Goal: Information Seeking & Learning: Check status

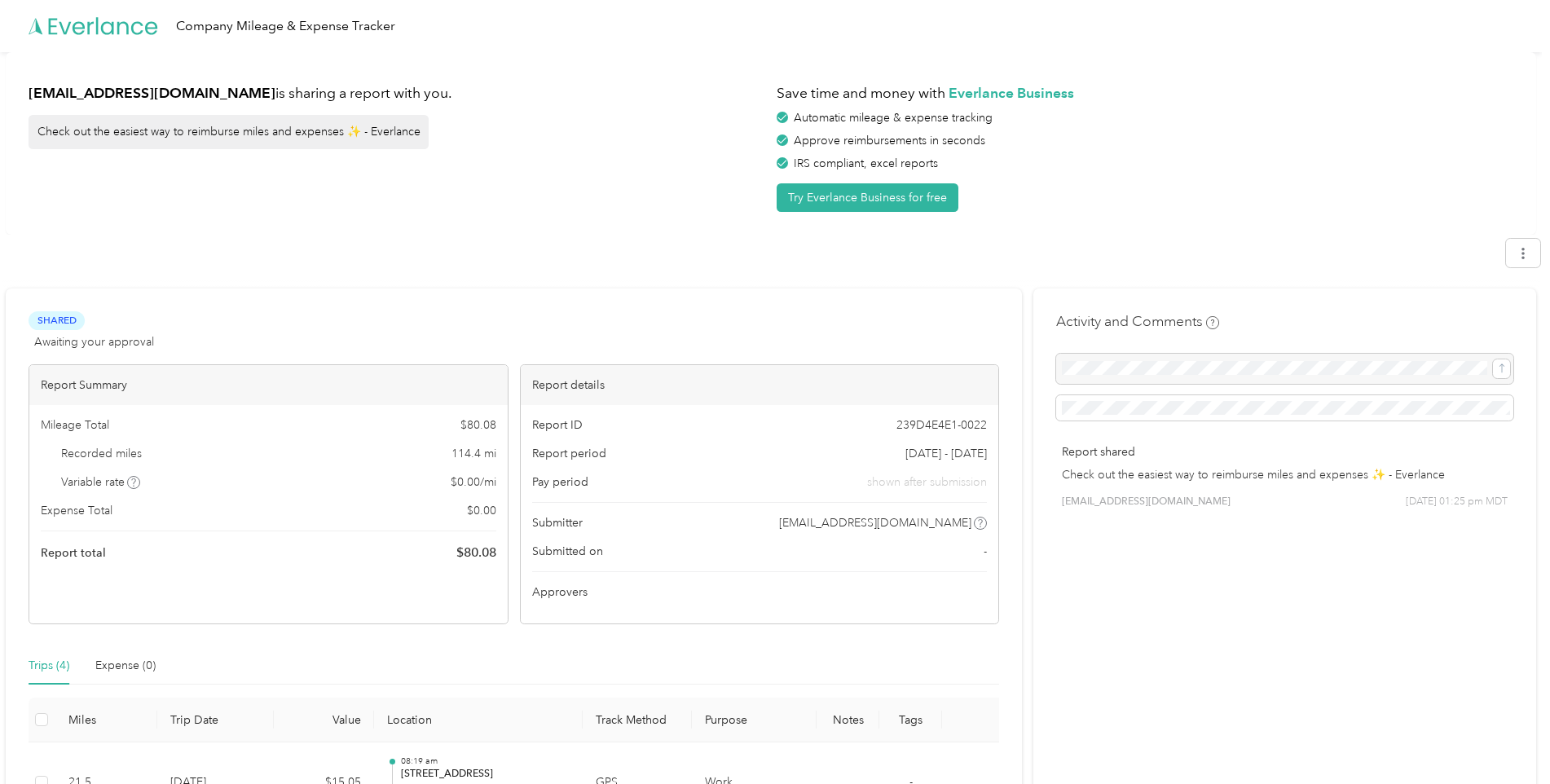
scroll to position [335, 0]
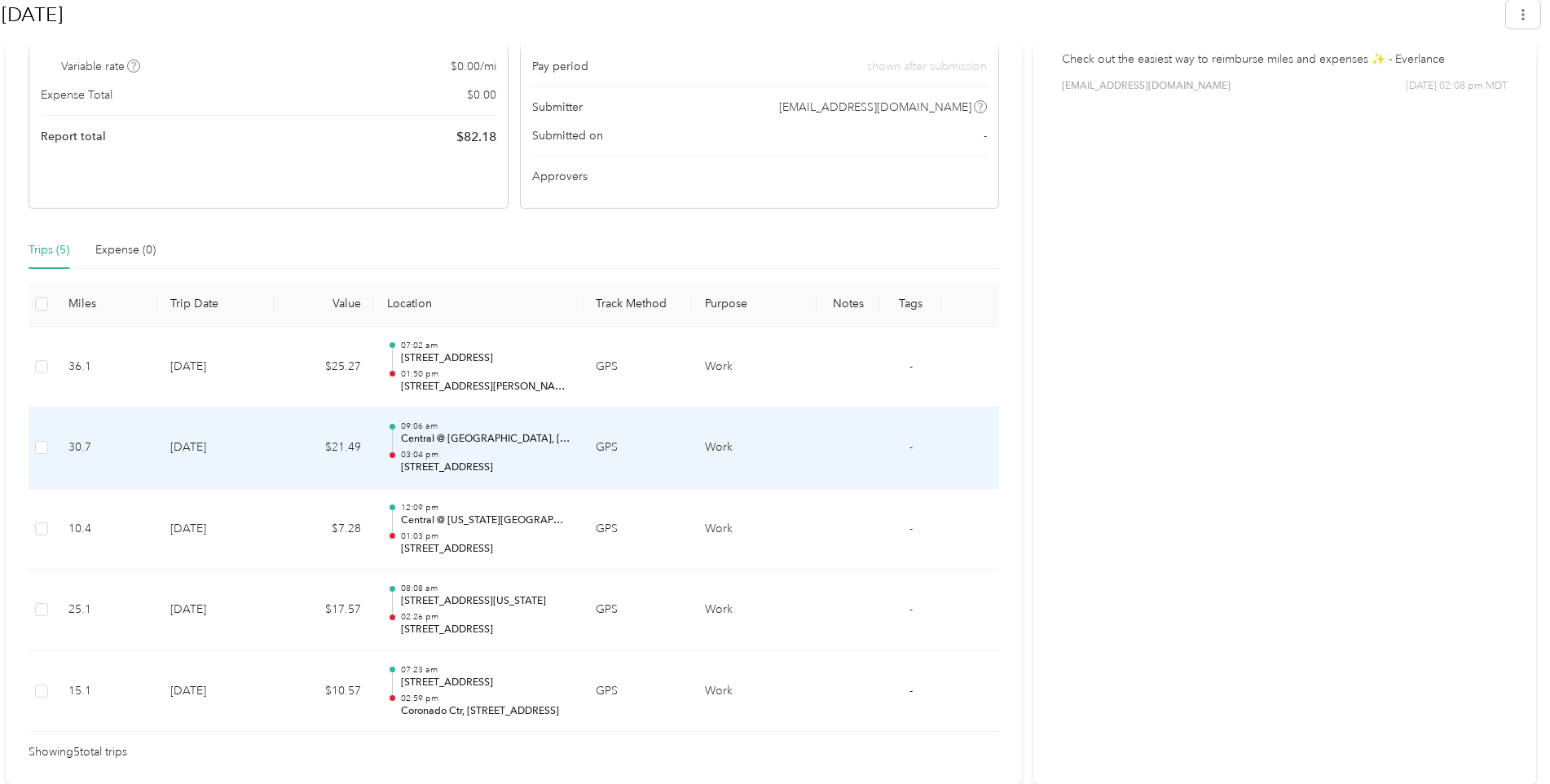
scroll to position [22, 0]
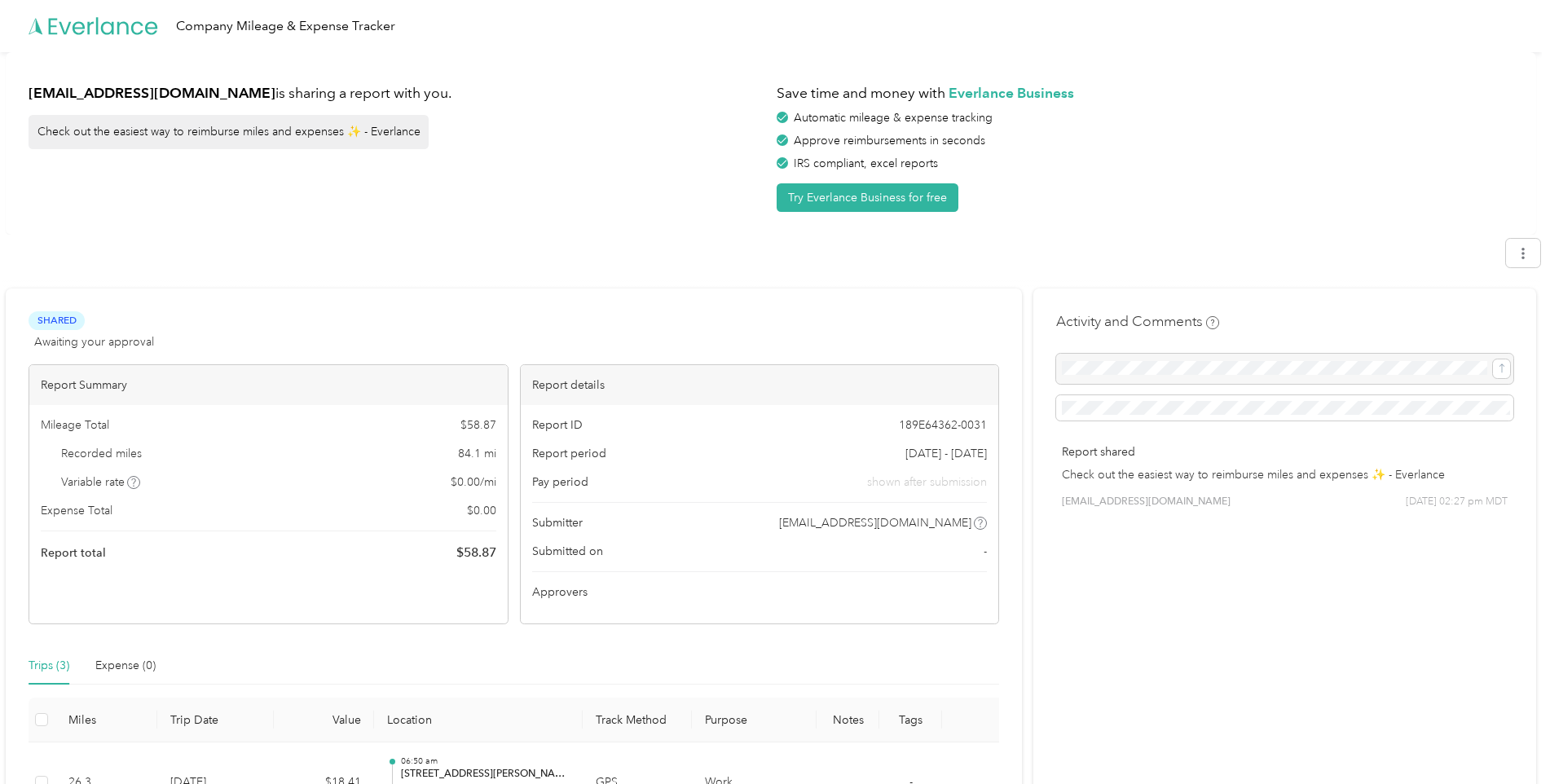
scroll to position [254, 0]
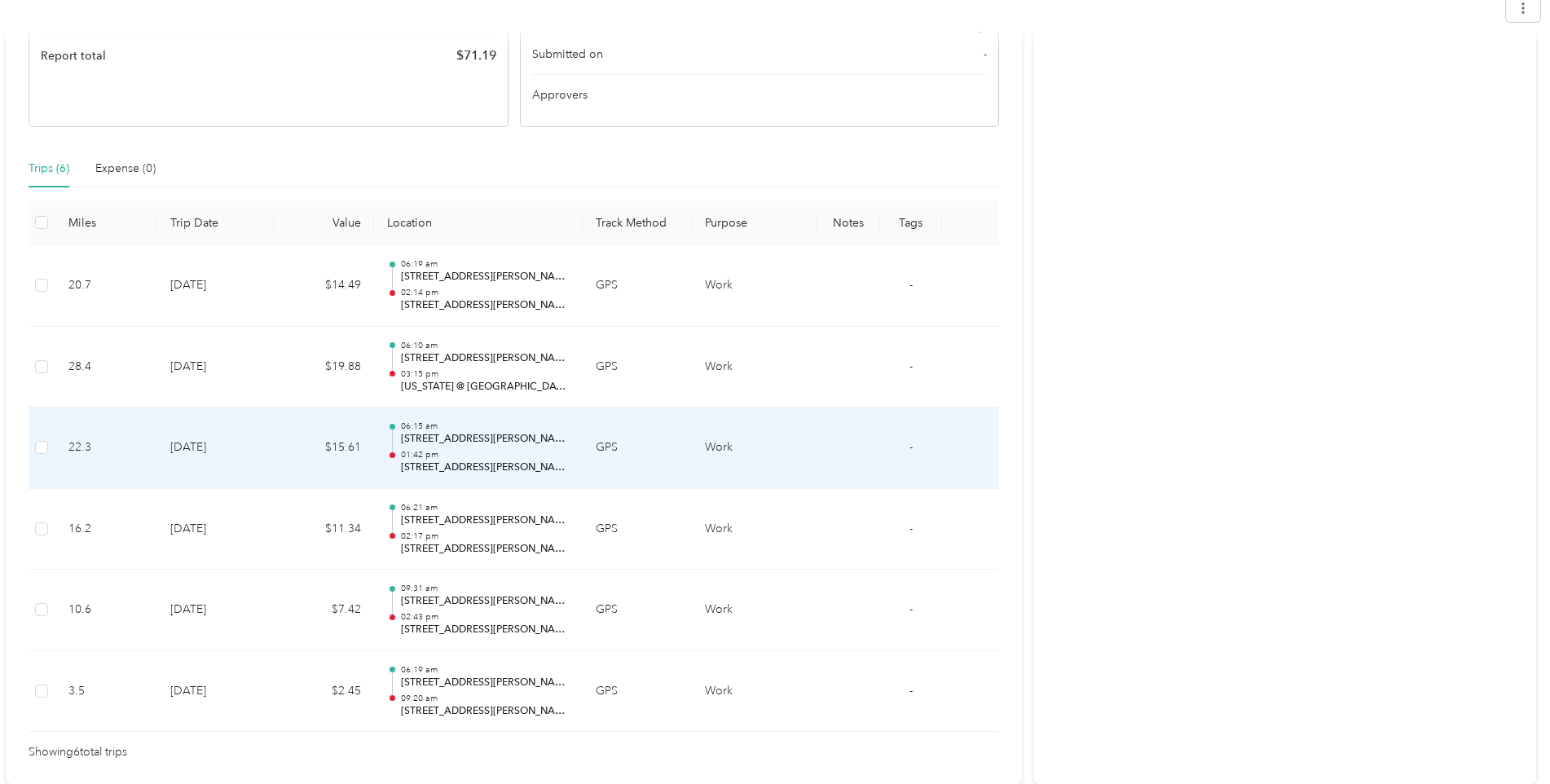
scroll to position [90, 0]
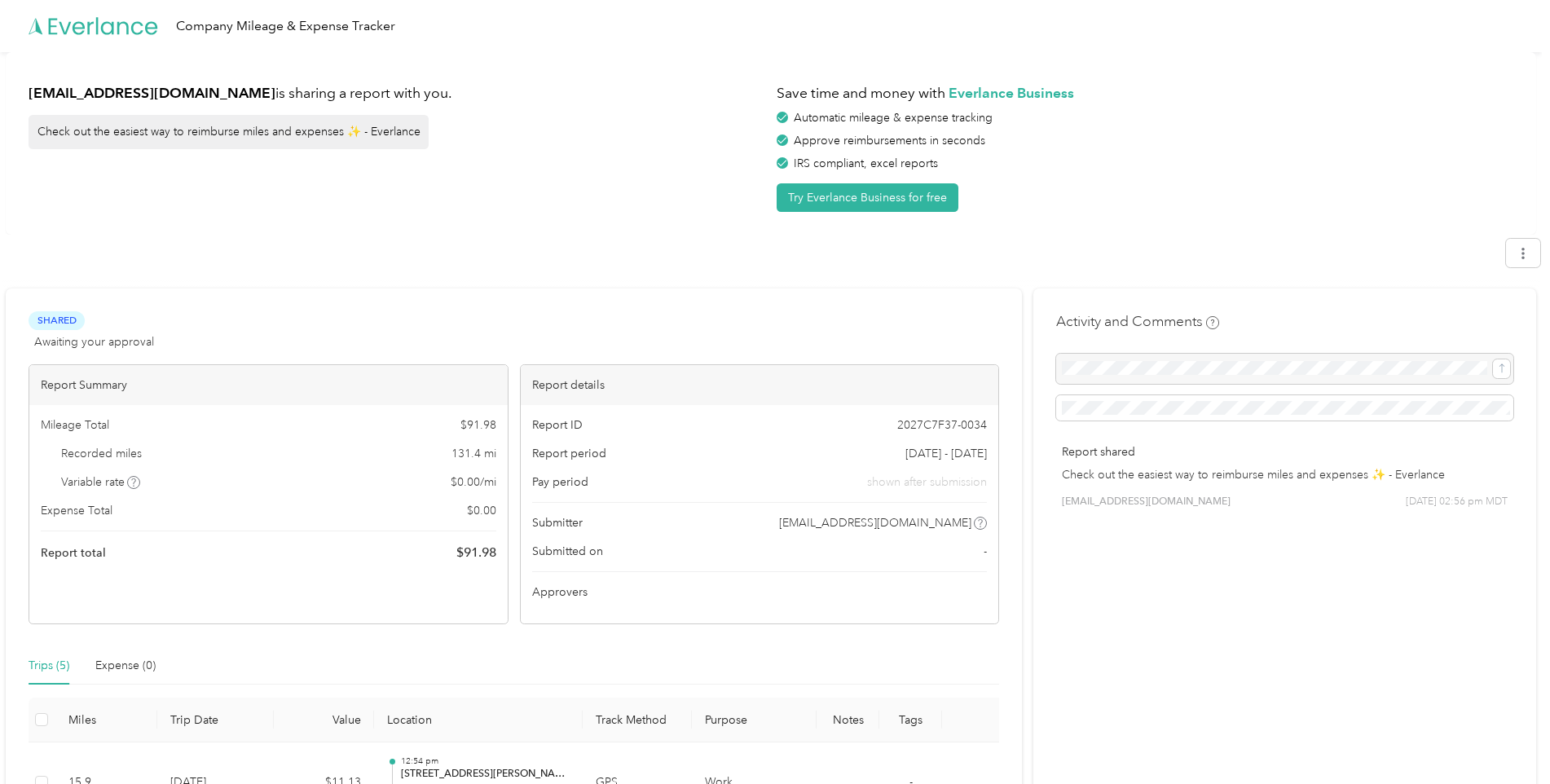
scroll to position [416, 0]
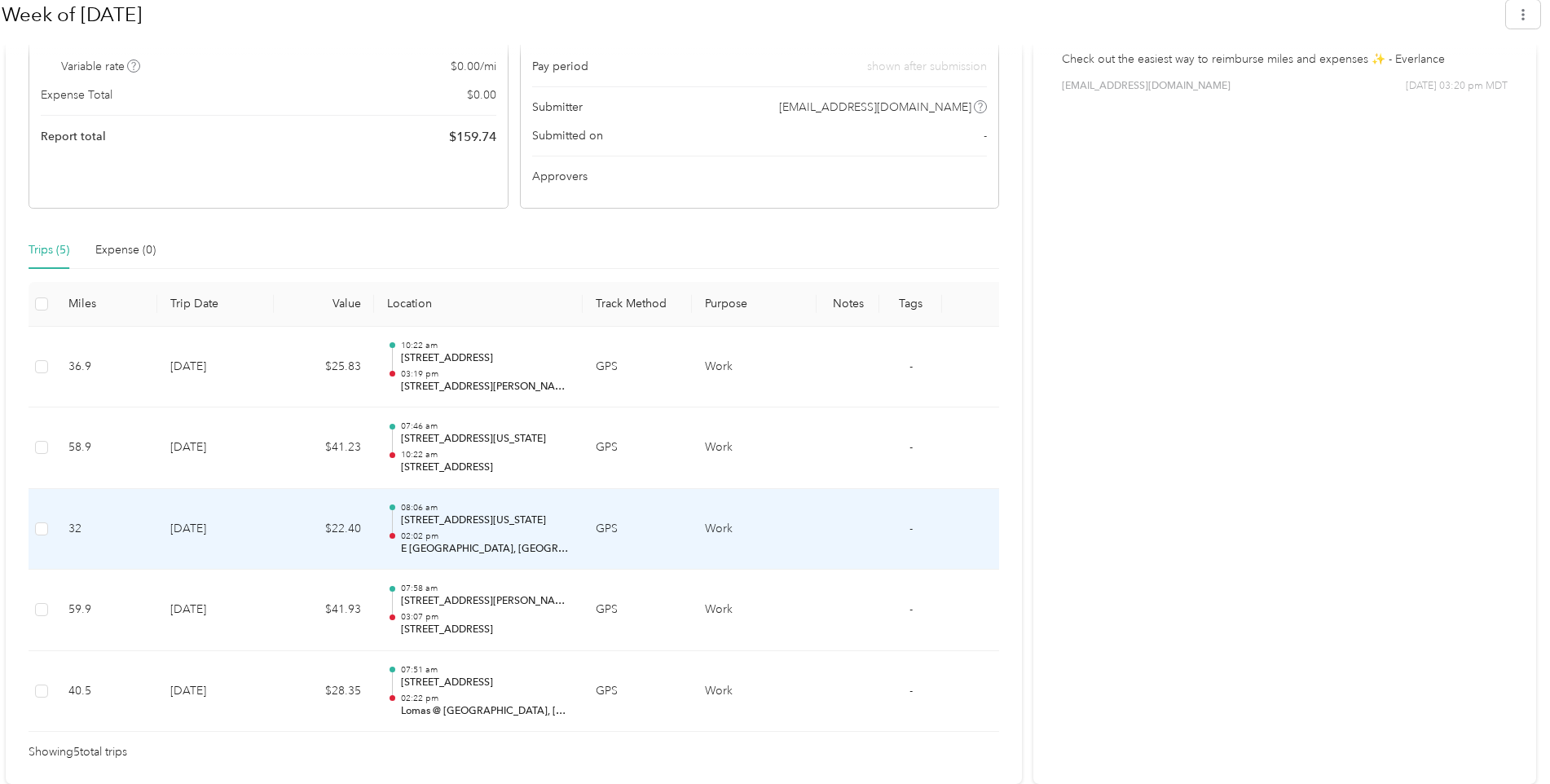
scroll to position [22, 0]
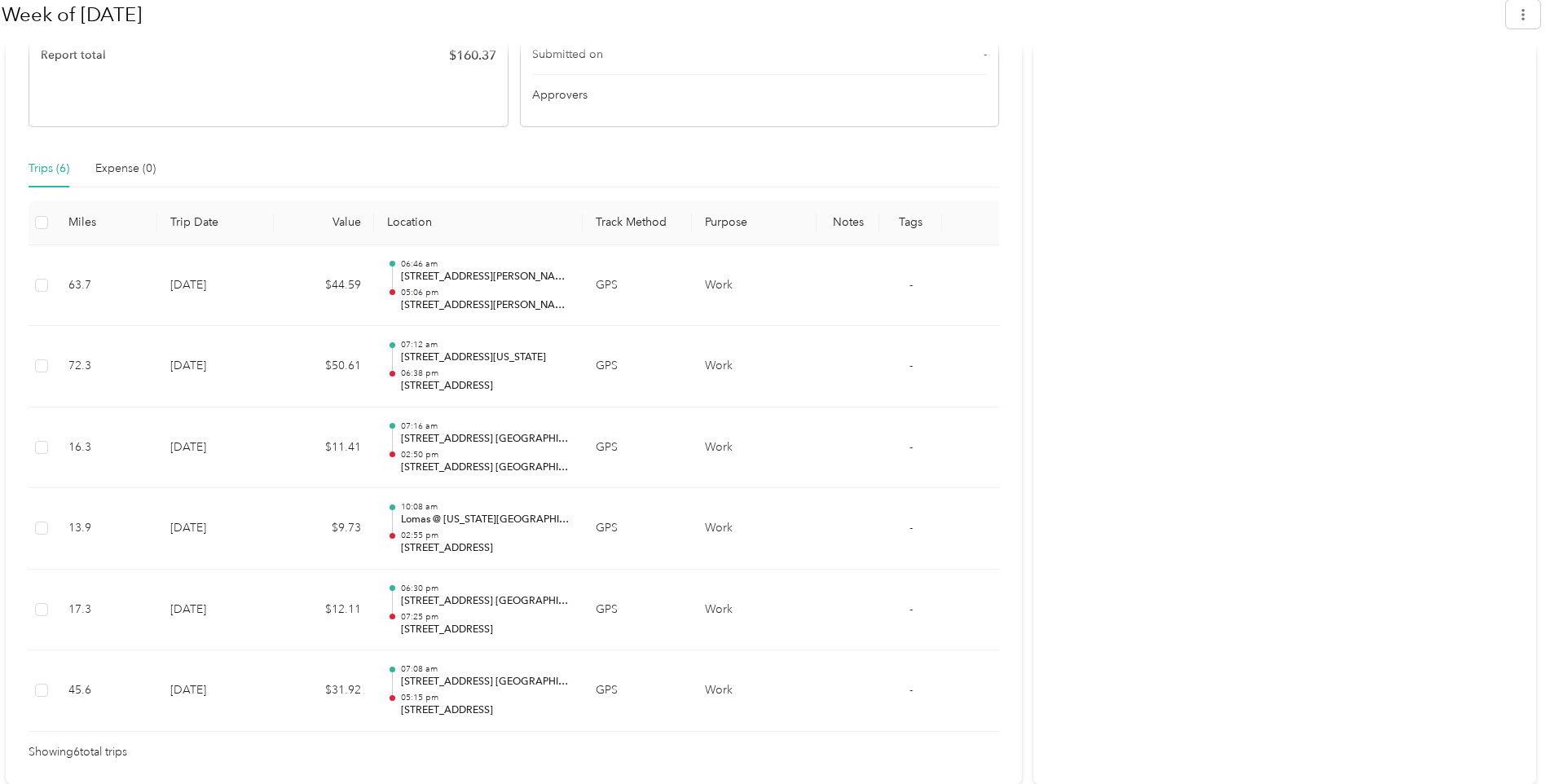
scroll to position [104, 0]
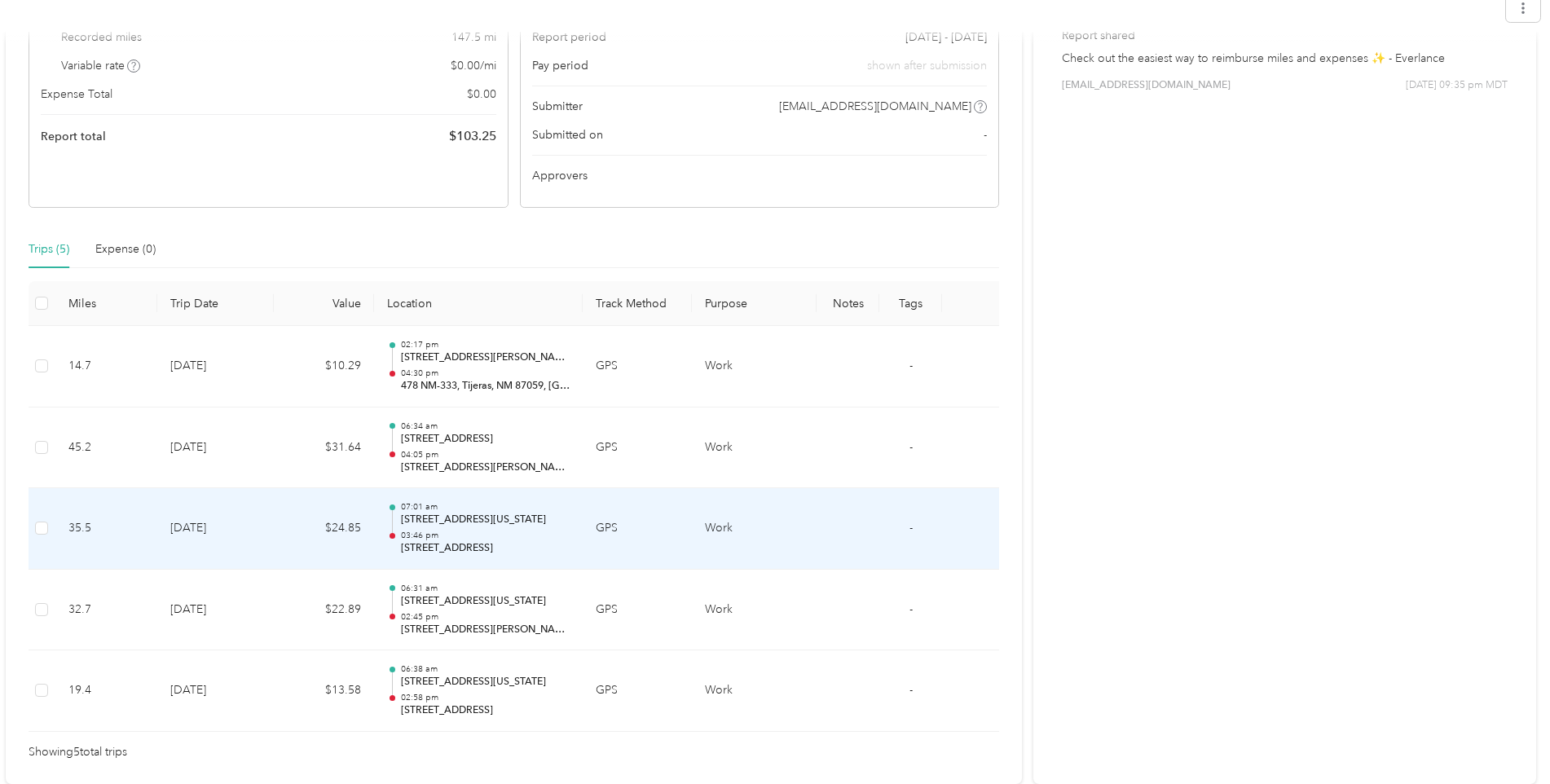
scroll to position [9, 0]
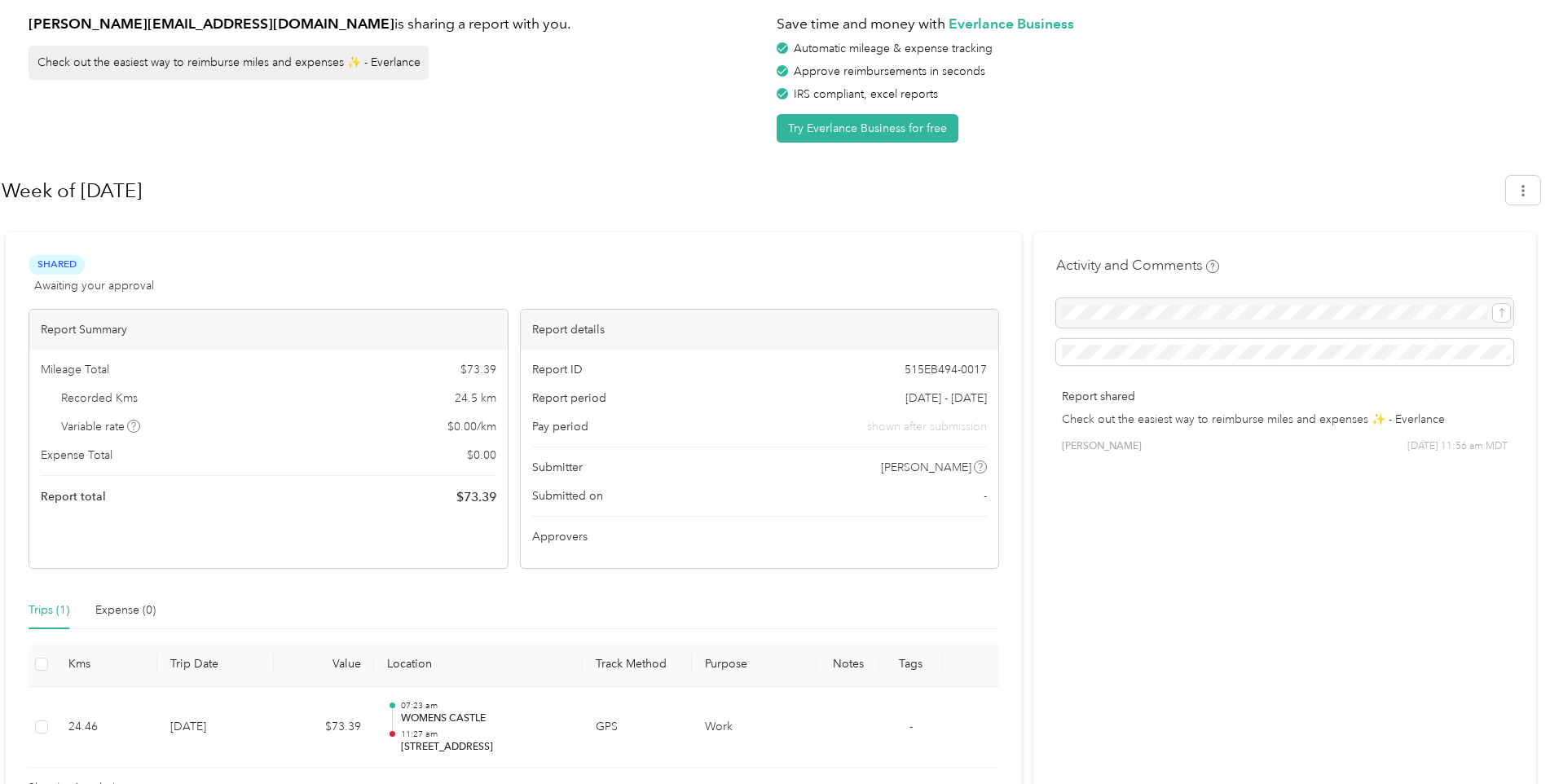
scroll to position [105, 0]
